Goal: Task Accomplishment & Management: Manage account settings

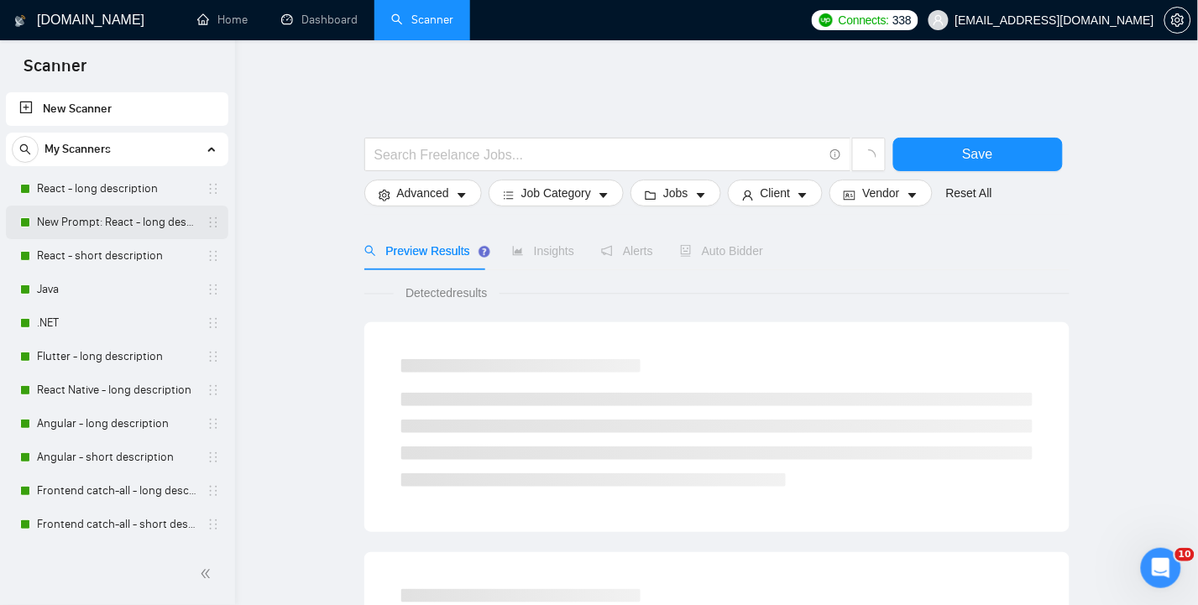
click at [91, 222] on link "New Prompt: React - long description" at bounding box center [116, 223] width 159 height 34
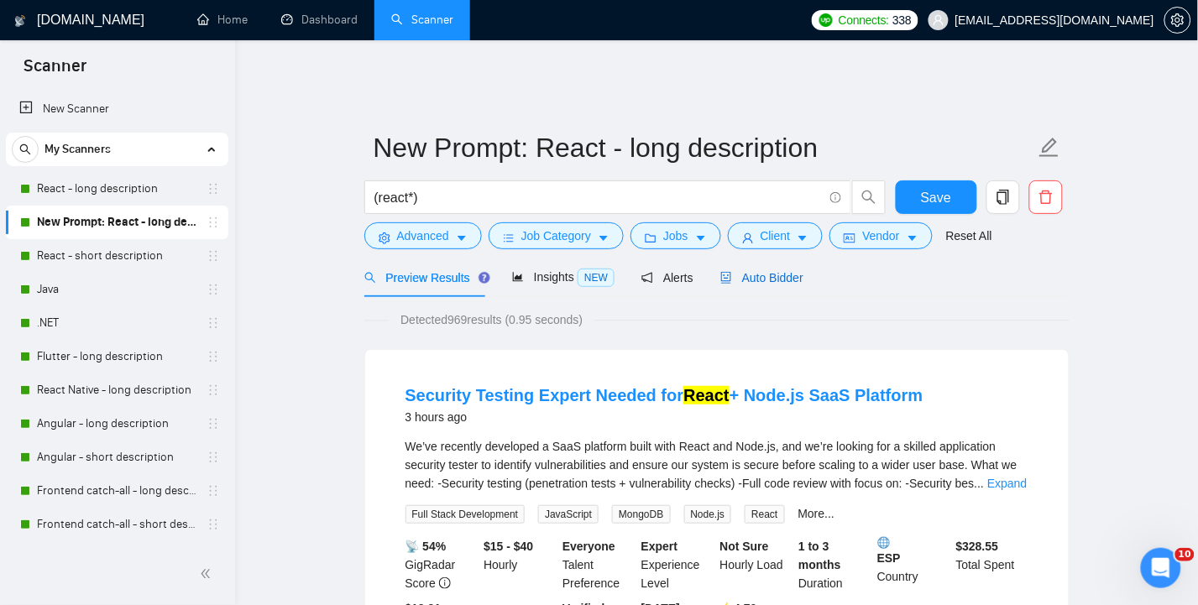
click at [781, 271] on span "Auto Bidder" at bounding box center [761, 277] width 83 height 13
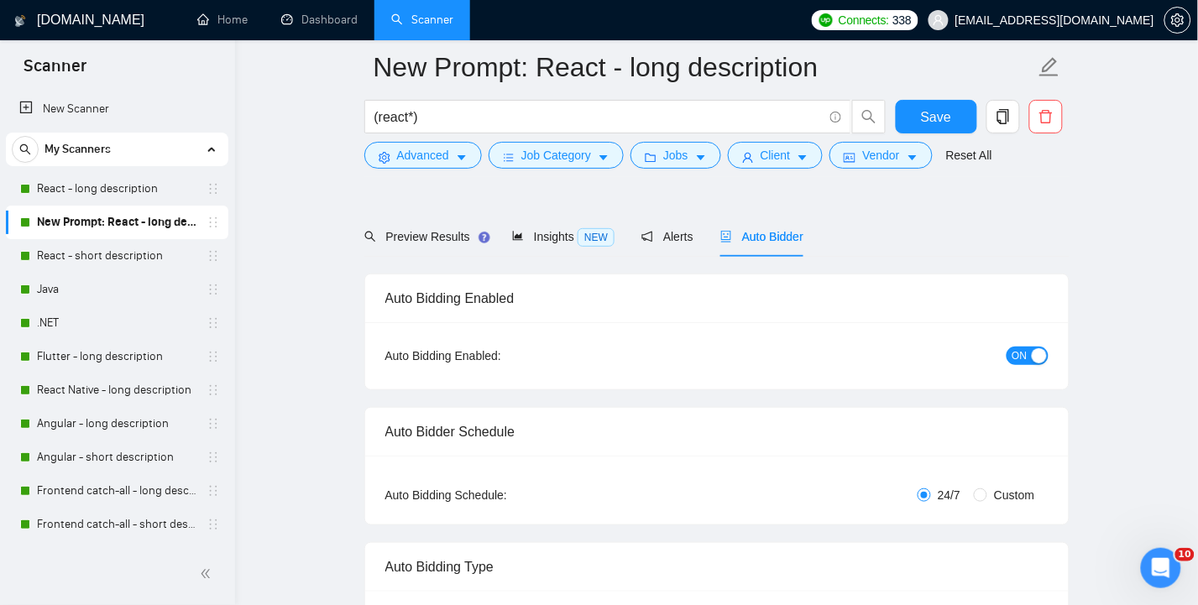
scroll to position [112, 0]
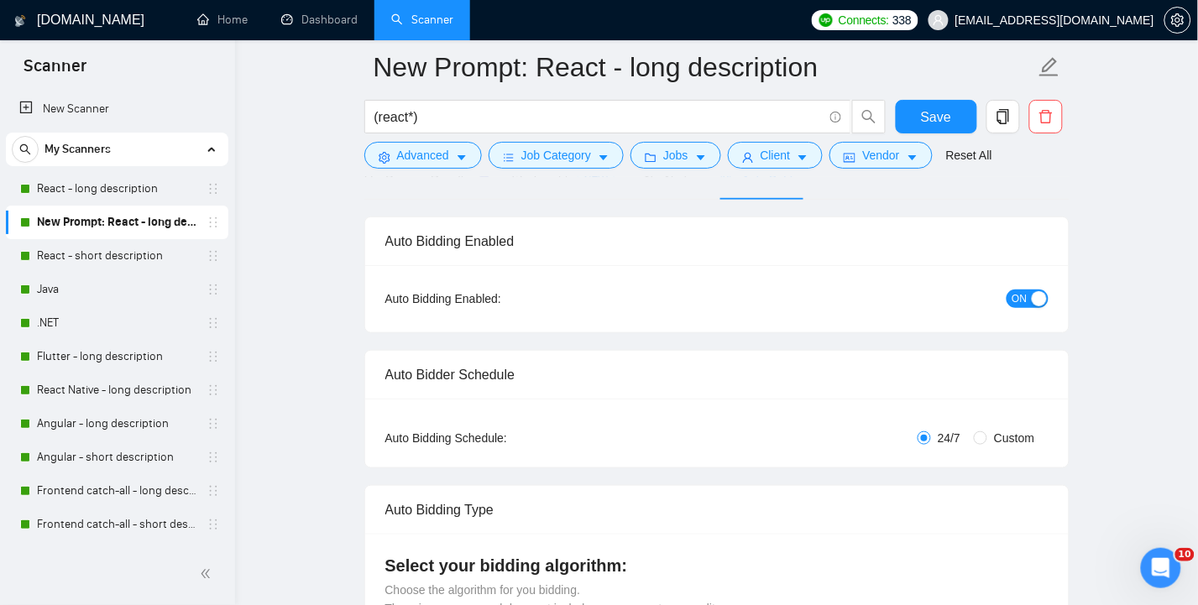
click at [1013, 290] on span "ON" at bounding box center [1019, 299] width 15 height 18
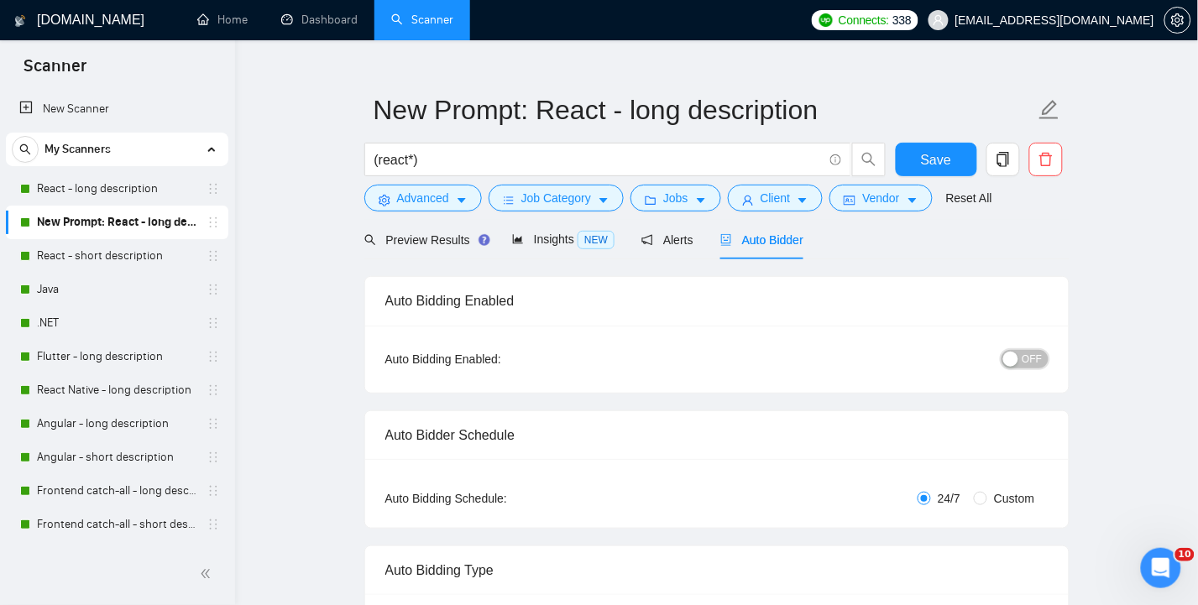
scroll to position [0, 0]
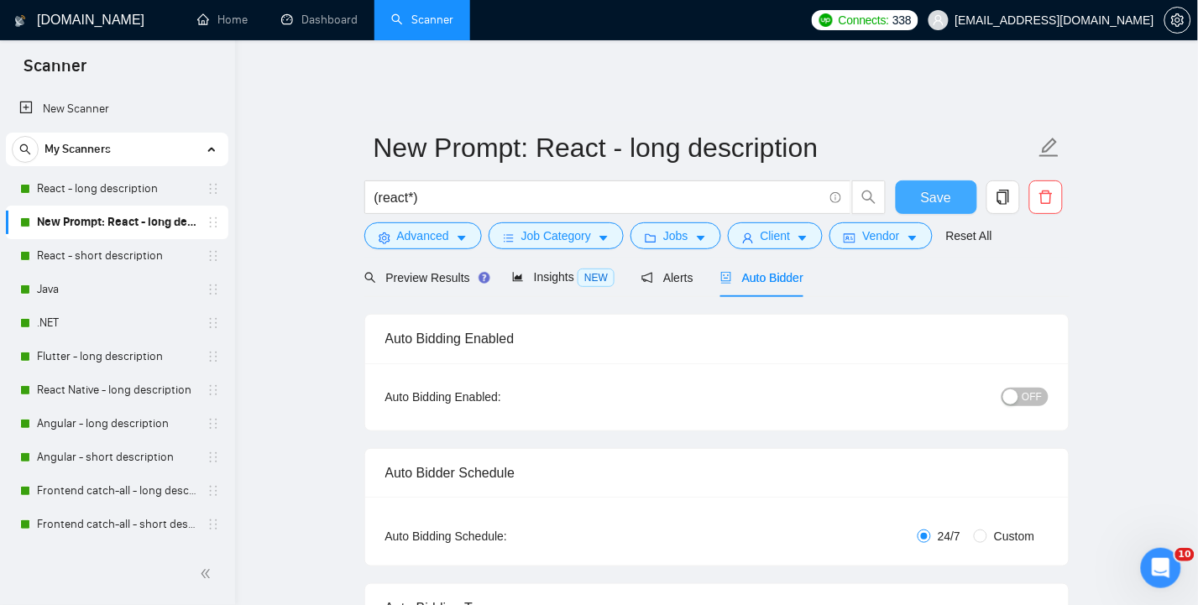
click at [933, 187] on span "Save" at bounding box center [936, 197] width 30 height 21
